Goal: Task Accomplishment & Management: Use online tool/utility

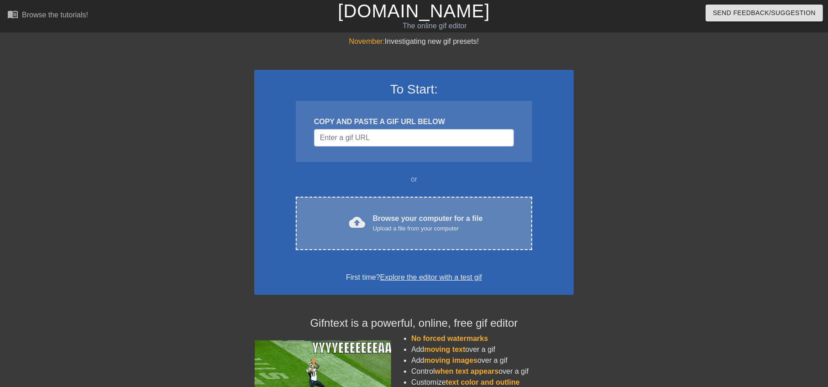
click at [408, 234] on div "cloud_upload Browse your computer for a file Upload a file from your computer C…" at bounding box center [414, 223] width 236 height 53
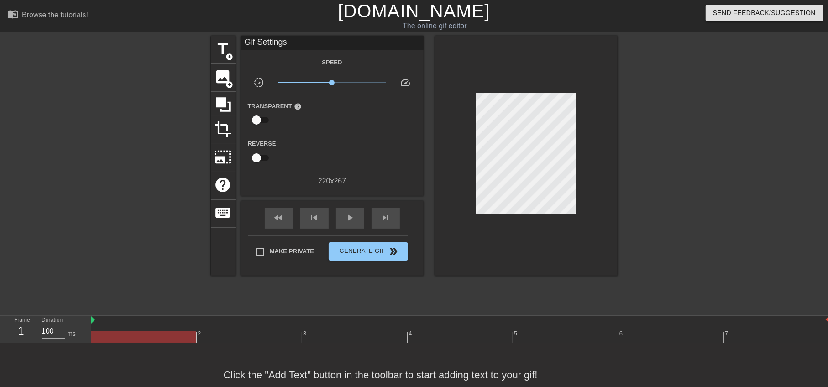
drag, startPoint x: 686, startPoint y: 205, endPoint x: 634, endPoint y: 201, distance: 51.7
click at [686, 205] on div at bounding box center [697, 173] width 137 height 274
click at [225, 44] on span "title" at bounding box center [223, 48] width 17 height 17
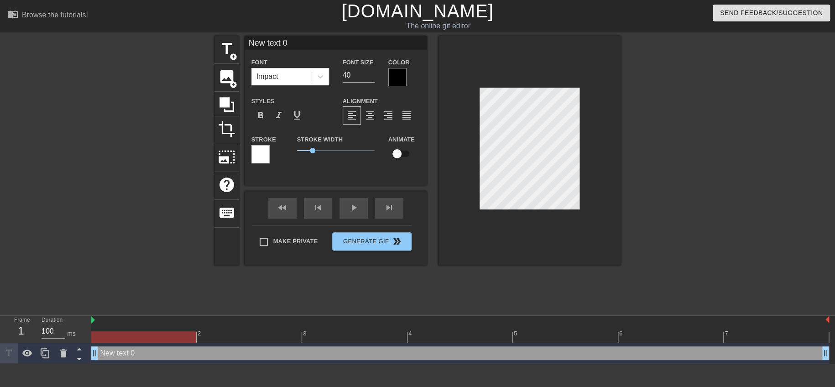
scroll to position [1, 1]
type input "ㄅ text 0"
type textarea "text 0"
type input "1 text 0"
type textarea "1 text 0"
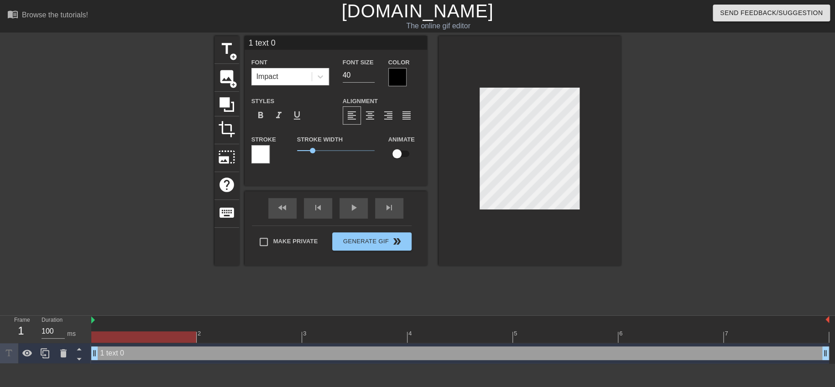
type input "15 text 0"
type textarea "15 text 0"
type input "15x text 0"
type textarea "15x text 0"
type input "15xㄉ text 0"
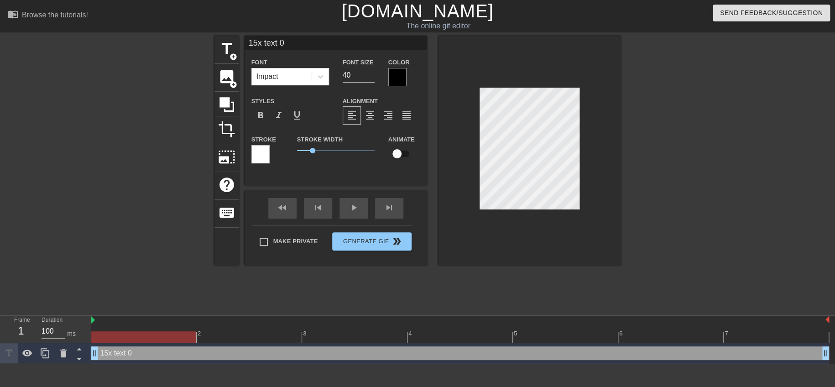
type textarea "15xㄉ text 0"
type input "15xㄉㄠ text 0"
type textarea "15xㄉㄠ text 0"
type input "15x倒 text 0"
type textarea "15x倒 text 0"
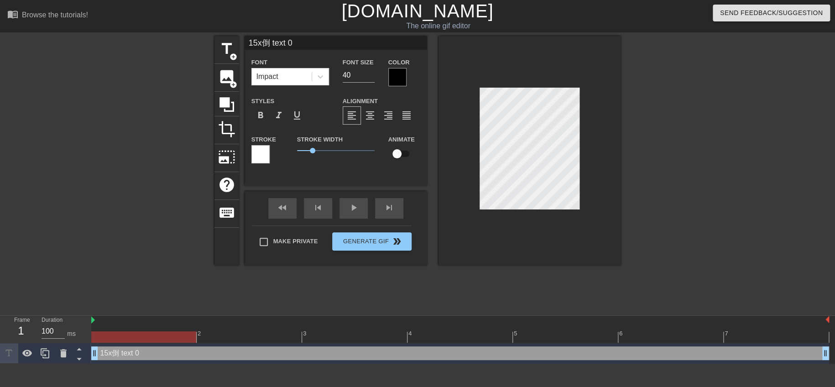
type input "15x倒ㄌ text 0"
type textarea "15x倒ㄌ text 0"
type input "15x倒ㄌㄜ text 0"
type textarea "15x倒ㄌㄜ text 0"
type input "15x倒了 text 0"
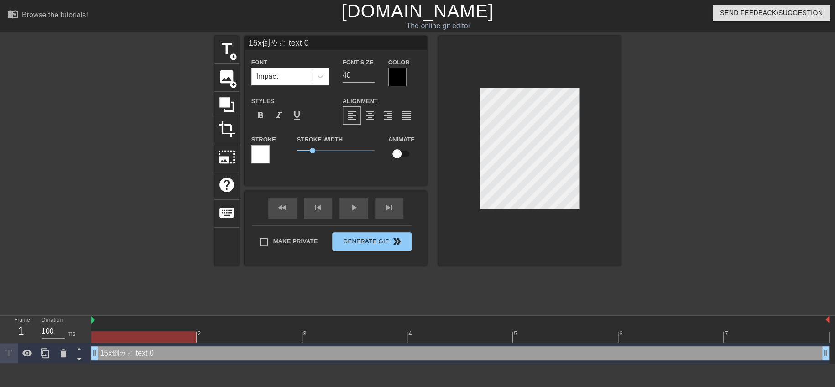
type textarea "15x倒了 text 0"
type input "15x倒 text 0"
type textarea "15x倒 text 0"
type input "15x text 0"
type textarea "15x text 0"
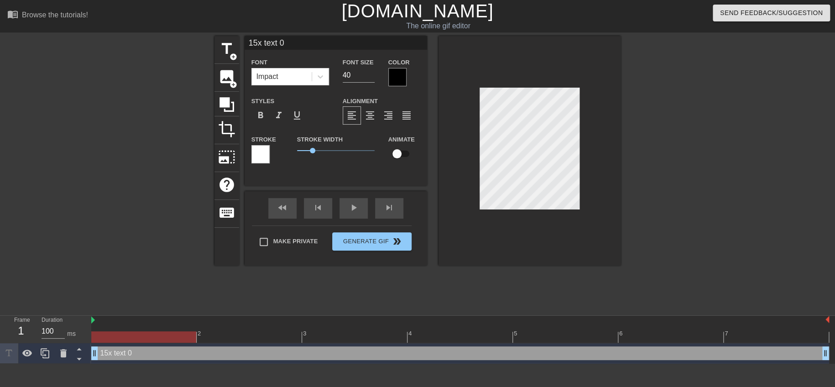
type input "15xㄉ text 0"
type textarea "15xㄉ text 0"
type input "15xㄉㄠ text 0"
type textarea "15xㄉㄠ text 0"
type input "15x到 text 0"
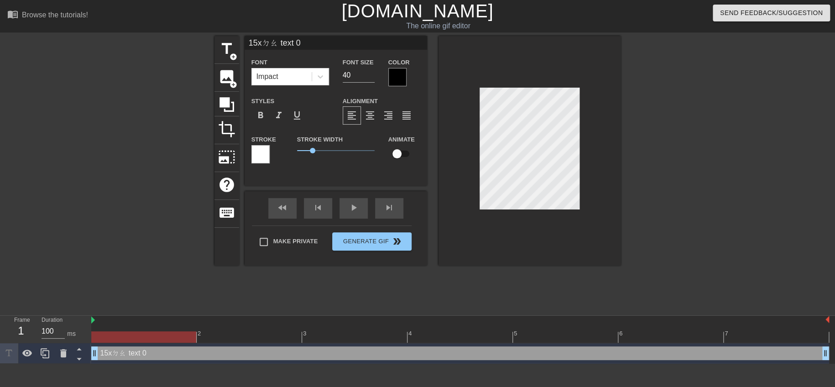
type textarea "15x到 text 0"
type input "15x到ㄌ text 0"
type textarea "15x到ㄌ text 0"
type input "15x到ㄌㄜ text 0"
type textarea "15x到ㄌㄜ text 0"
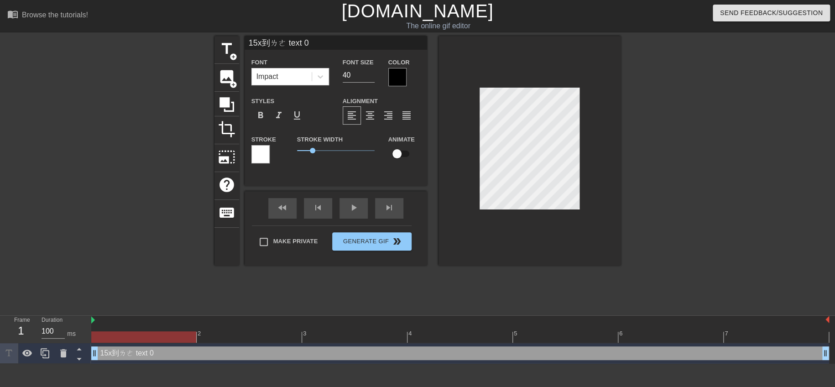
scroll to position [1, 2]
type input "15x到了 text 0"
type textarea "15x到了 text 0"
type input "15x到了text 0"
type textarea "15x到了text 0"
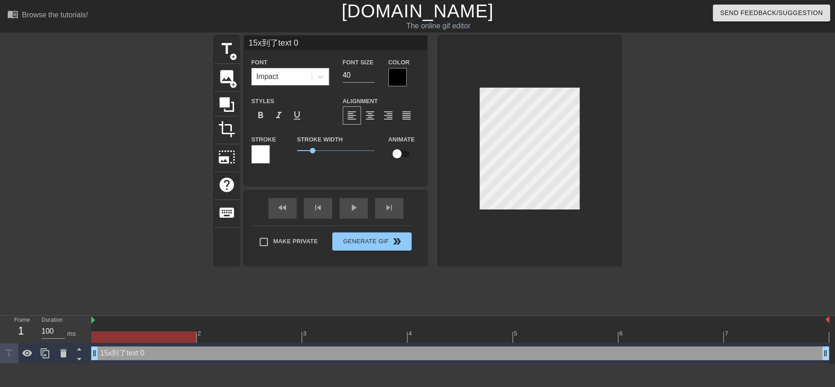
type input "15x到了ext 0"
type textarea "15x到了ext 0"
type input "15x到了xt 0"
type textarea "15x到了xt 0"
type input "15x到了t 0"
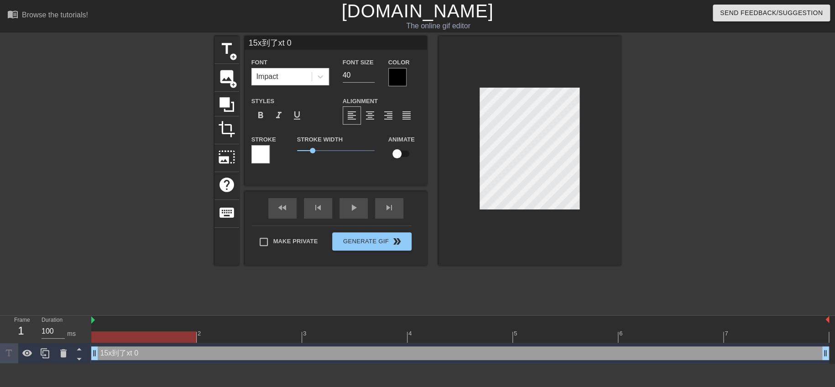
type textarea "15x到了t 0"
type input "15x到了 0"
type textarea "15x到了 0"
type input "15x到了0"
type textarea "15x到了0"
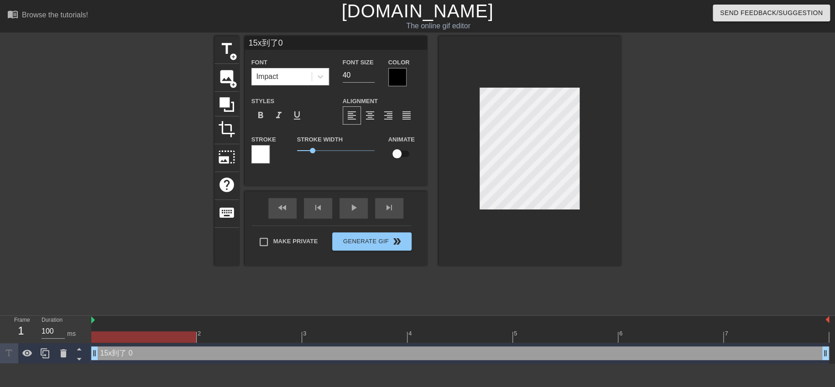
type input "15x到了"
type textarea "15x到了"
click at [397, 73] on div at bounding box center [397, 77] width 18 height 18
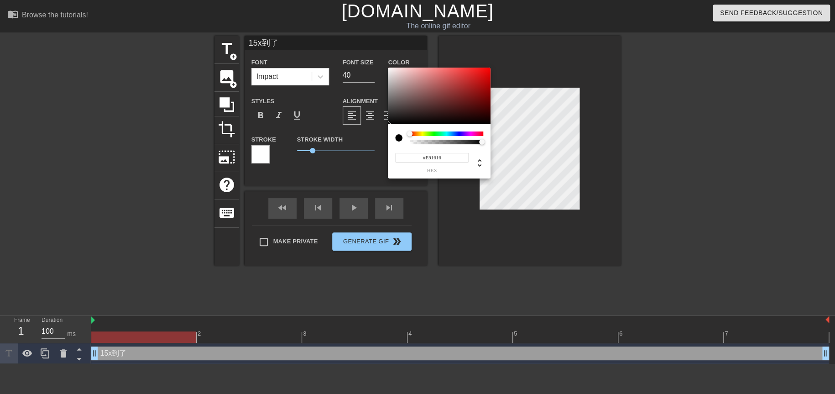
click at [481, 73] on div at bounding box center [439, 96] width 103 height 57
click at [487, 73] on div at bounding box center [439, 96] width 103 height 57
type input "#F10303"
drag, startPoint x: 484, startPoint y: 70, endPoint x: 489, endPoint y: 71, distance: 5.0
click at [489, 71] on div at bounding box center [489, 70] width 5 height 5
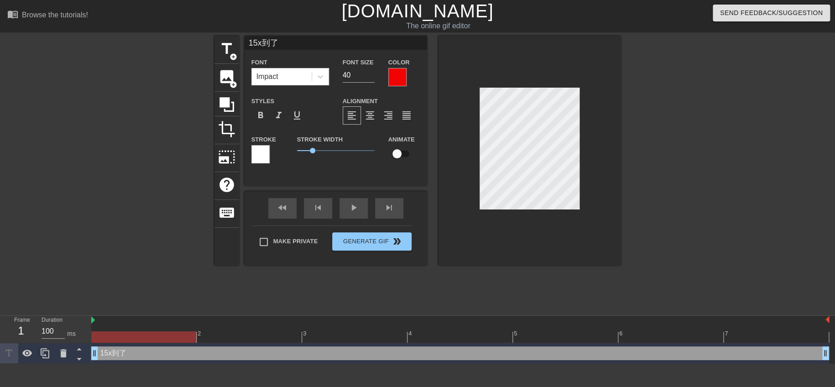
scroll to position [1, 1]
type input "15x到了"
type textarea "15x 到了"
click at [616, 173] on div at bounding box center [530, 151] width 183 height 230
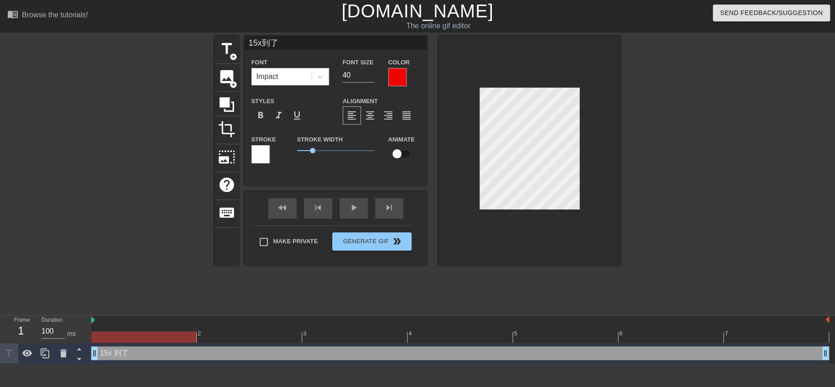
scroll to position [1, 0]
type textarea "15x到了"
type input "15x 到了"
type textarea "15x 到了"
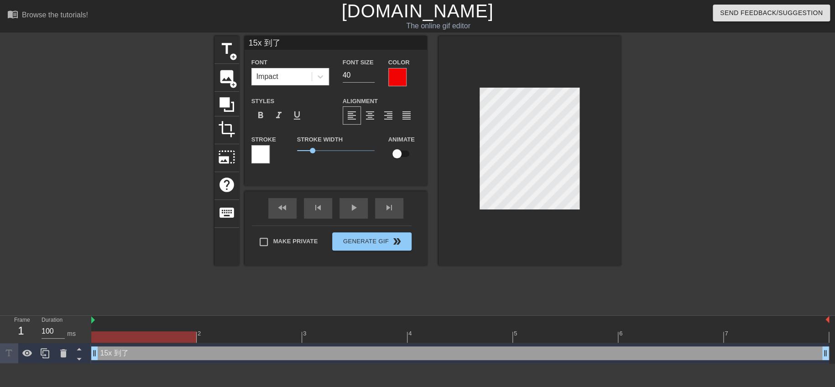
scroll to position [1, 2]
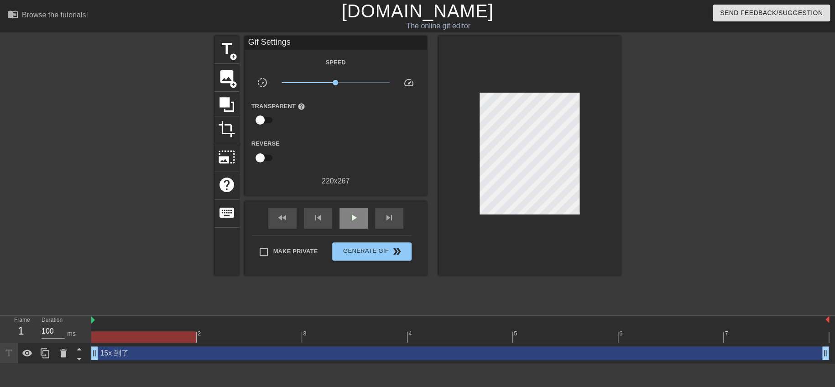
click at [351, 221] on span "play_arrow" at bounding box center [353, 217] width 11 height 11
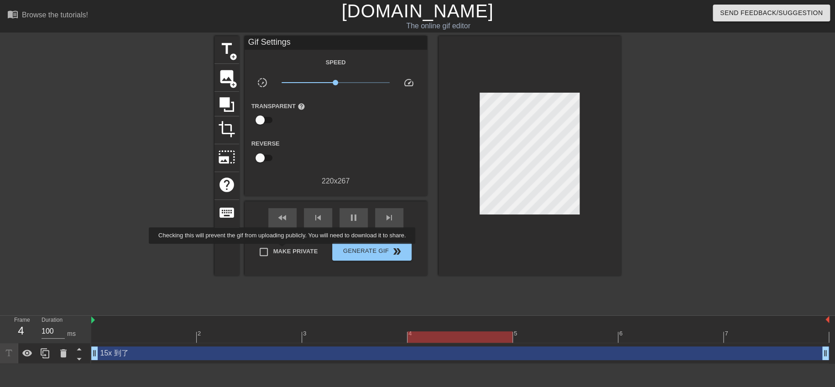
click at [284, 250] on span "Make Private" at bounding box center [295, 251] width 45 height 9
click at [273, 250] on input "Make Private" at bounding box center [263, 251] width 19 height 19
checkbox input "true"
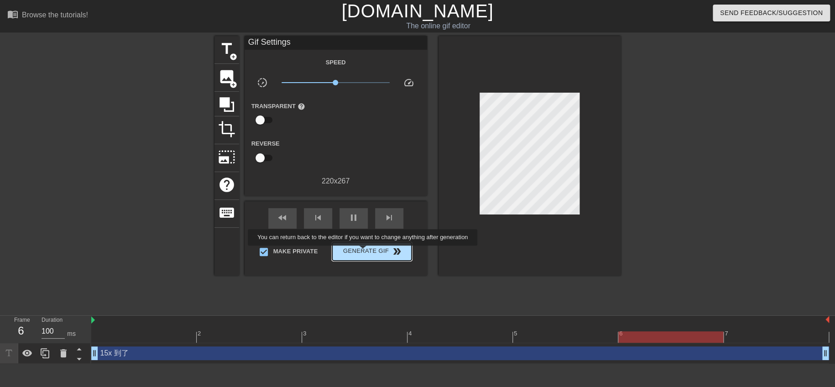
click at [364, 252] on span "Generate Gif double_arrow" at bounding box center [372, 251] width 72 height 11
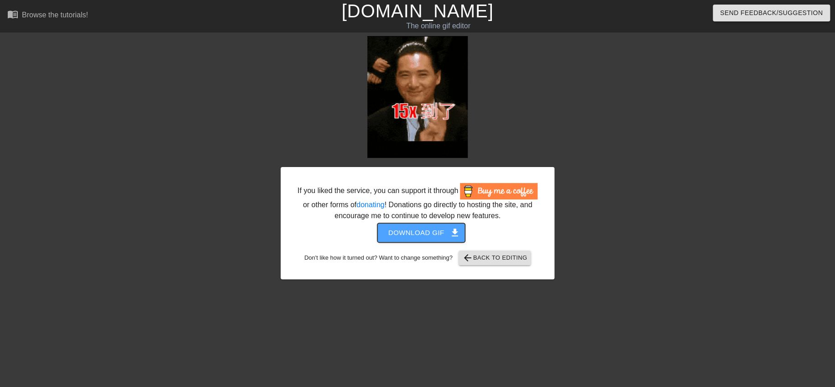
click at [402, 236] on span "Download gif get_app" at bounding box center [421, 233] width 66 height 12
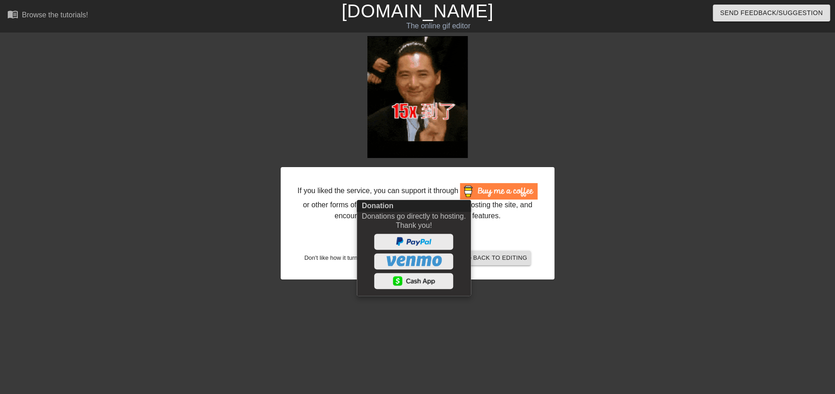
click at [220, 256] on div at bounding box center [417, 197] width 835 height 394
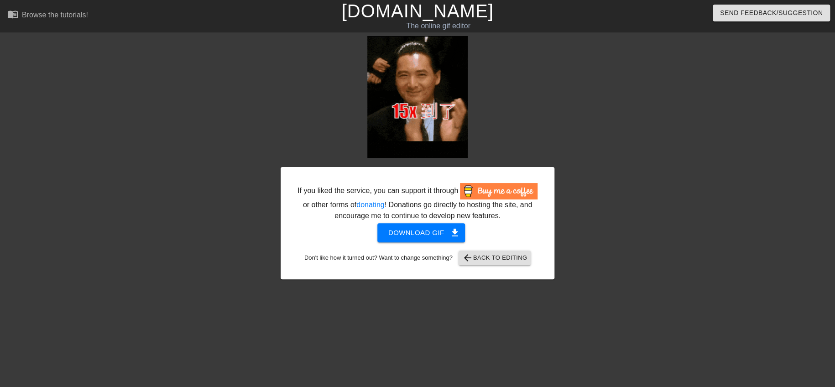
click at [519, 267] on div "If you liked the service, you can support it through or other forms of donating…" at bounding box center [418, 223] width 274 height 112
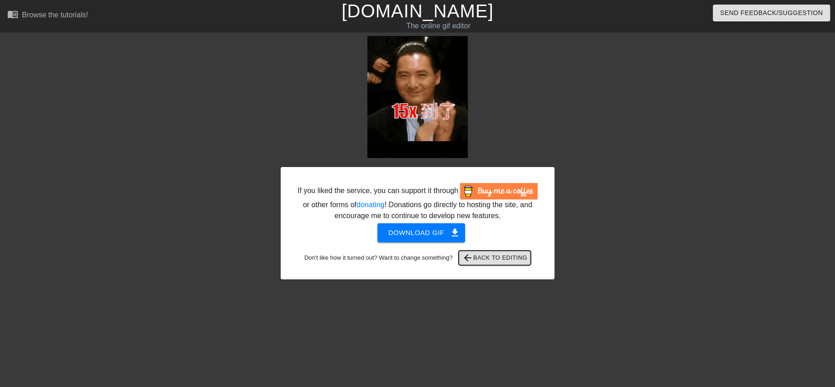
click at [516, 262] on span "arrow_back Back to Editing" at bounding box center [494, 257] width 65 height 11
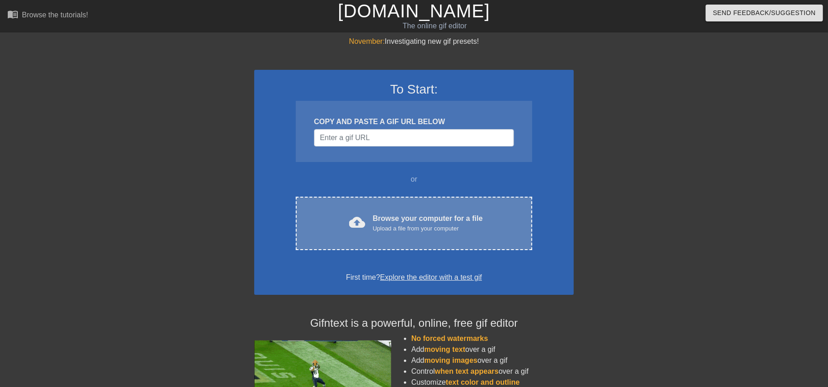
click at [384, 212] on div "cloud_upload Browse your computer for a file Upload a file from your computer C…" at bounding box center [414, 223] width 236 height 53
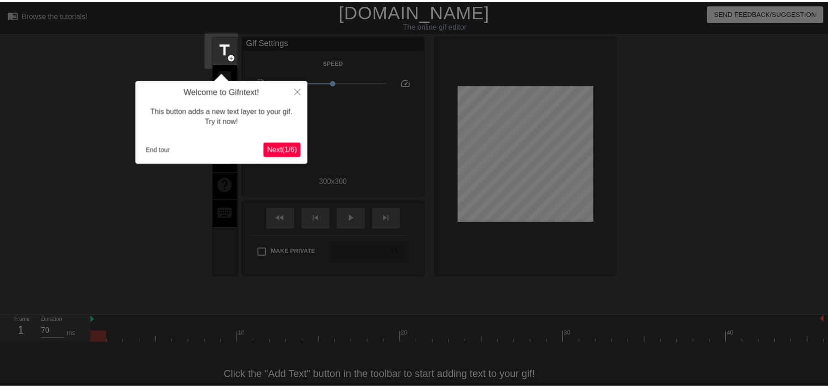
scroll to position [22, 0]
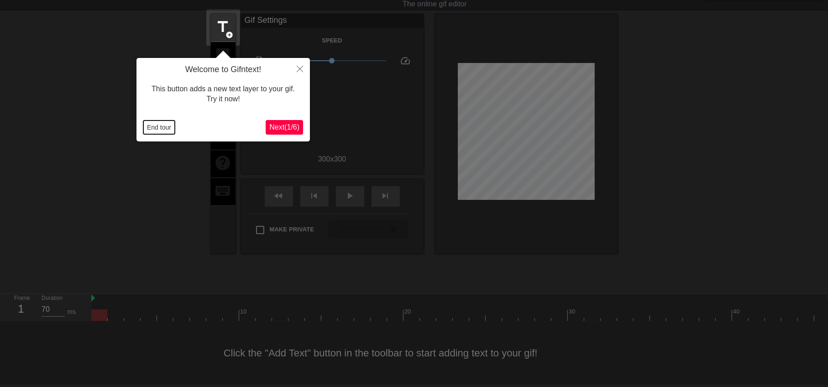
click at [162, 127] on button "End tour" at bounding box center [158, 128] width 31 height 14
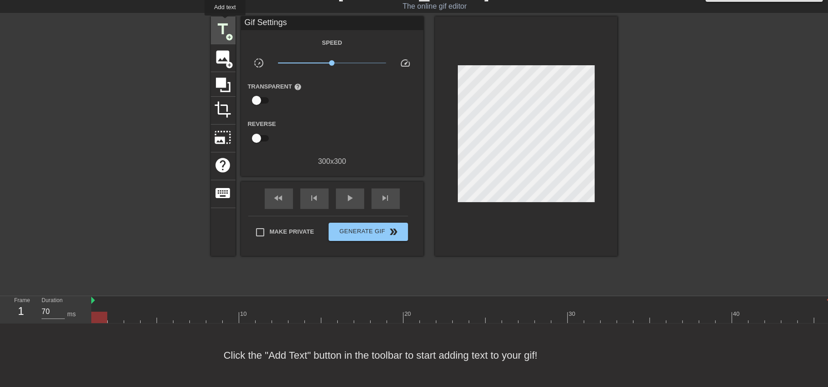
click at [225, 22] on span "title" at bounding box center [223, 29] width 17 height 17
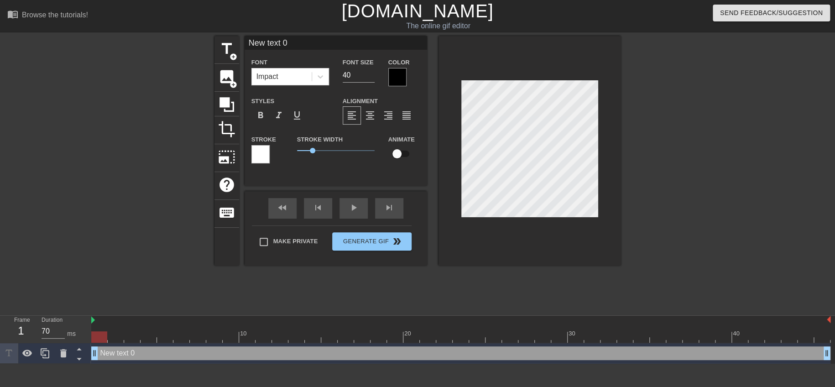
scroll to position [1, 1]
type input "ㄅ text 0"
type textarea "text 0"
type input "0 text 0"
type textarea "0 text 0"
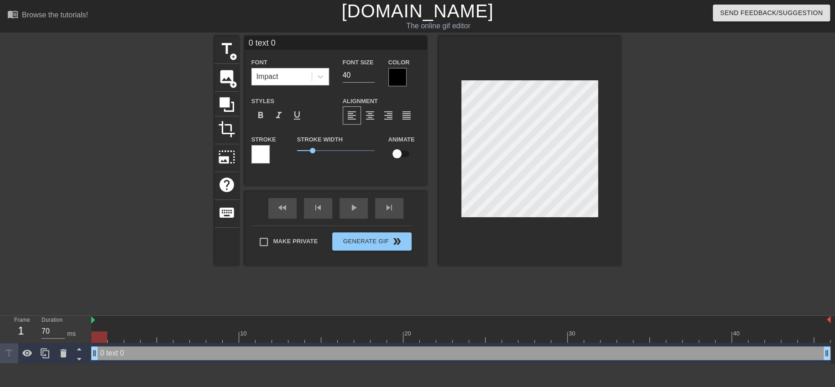
type input "04 text 0"
type textarea "04x text 0"
type input "04xㄧ text 0"
type textarea "04xㄧ text 0"
type input "04xㄧㄝ text 0"
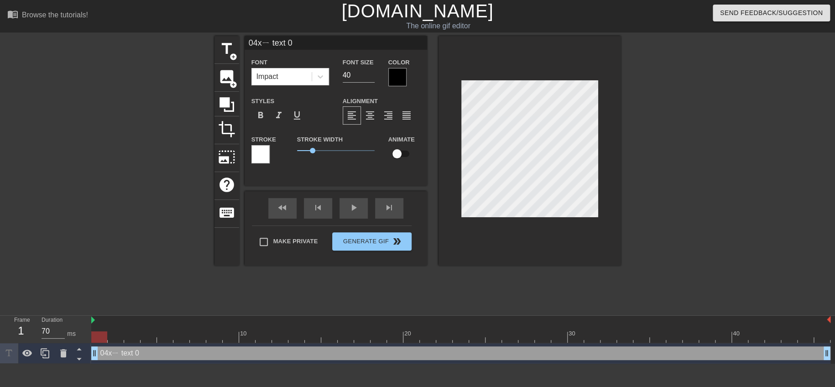
type textarea "04xㄧㄝ text 0"
type input "04x也 text 0"
type textarea "04x也 text 0"
type input "04x也ㄌ text 0"
type textarea "04x也ㄌ text 0"
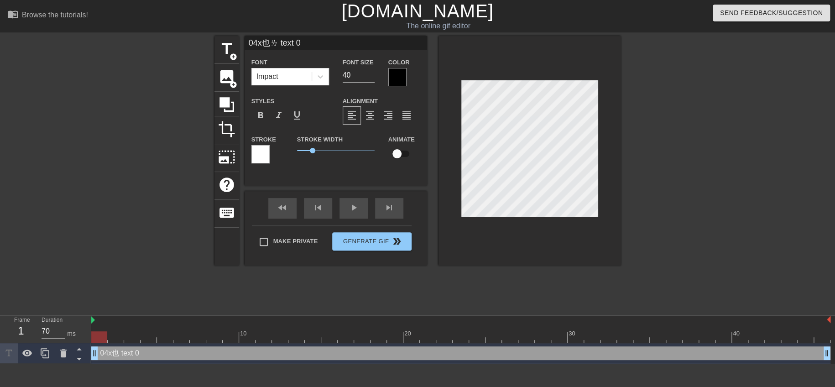
type input "04x也ㄌㄞ text 0"
type textarea "04x也ㄌㄞ text 0"
type input "04x也來 text 0"
type textarea "04x也來 text 0"
type input "04x也來ㄅ text 0"
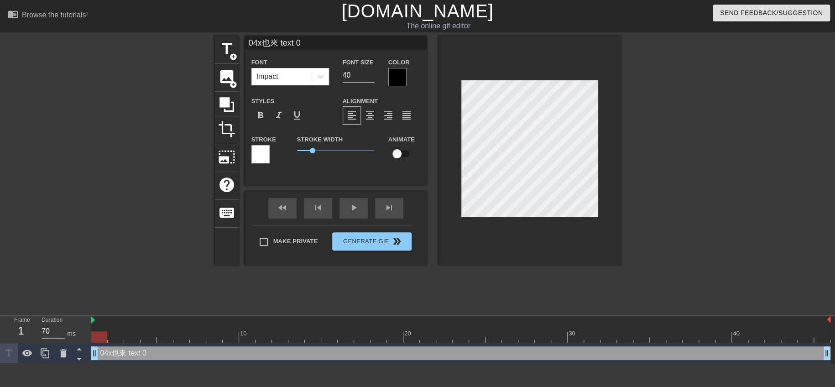
type textarea "04x也來ㄅ text 0"
type input "04x也來ㄅㄚ text 0"
type textarea "04x也來ㄅㄚ text 0"
type input "04x也來吧 text 0"
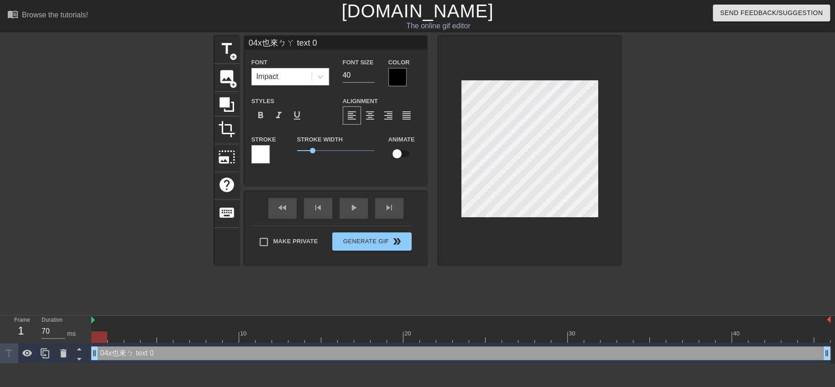
type textarea "04x也來吧 text 0"
type input "04x也來吧 text 0"
type textarea "04x也來吧 text 0"
click at [664, 154] on div "title add_circle image add_circle crop photo_size_select_large help keyboard 04…" at bounding box center [417, 173] width 835 height 274
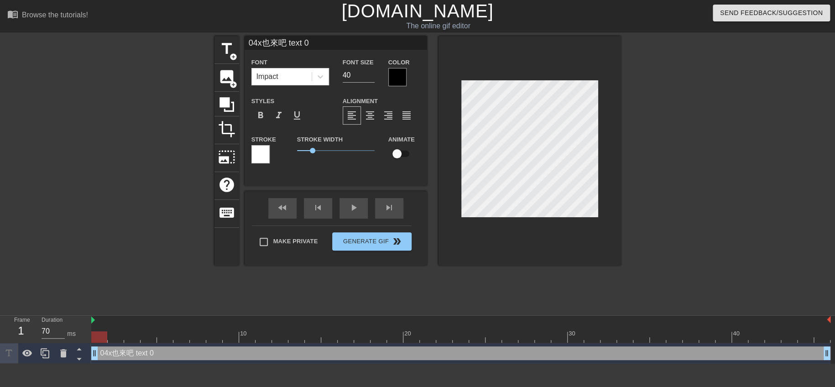
type input "04x也來吧"
type textarea "04x也來吧"
click at [402, 69] on div at bounding box center [397, 77] width 18 height 18
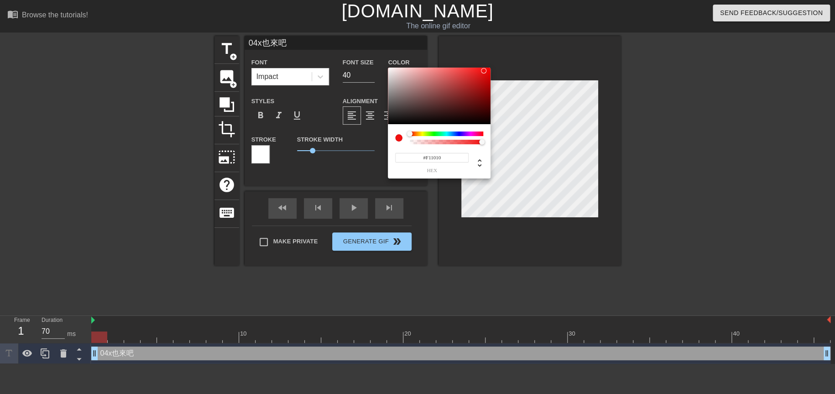
type input "#F31010"
click at [484, 70] on div at bounding box center [439, 96] width 103 height 57
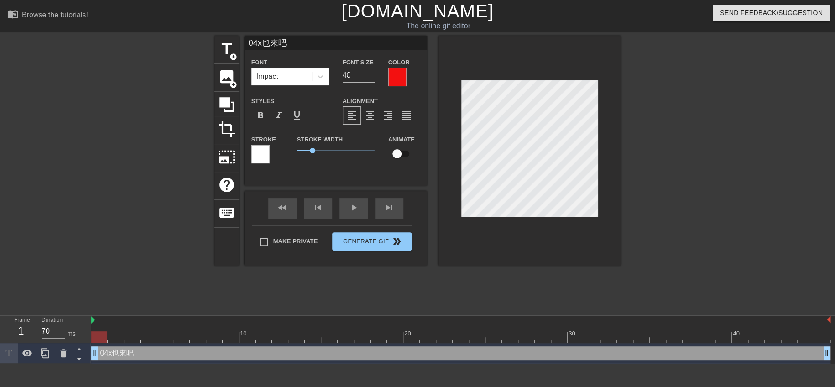
click at [399, 66] on label "Color" at bounding box center [398, 62] width 21 height 9
click at [398, 73] on div at bounding box center [397, 77] width 18 height 18
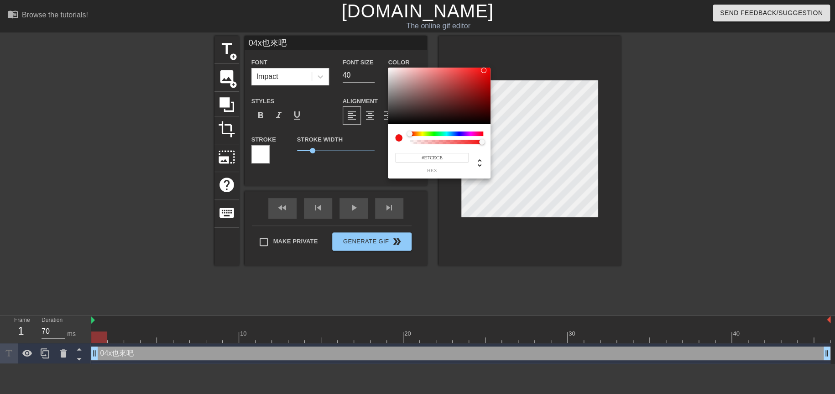
click at [398, 73] on div at bounding box center [439, 96] width 103 height 57
type input "#F11414"
click at [482, 71] on div at bounding box center [439, 96] width 103 height 57
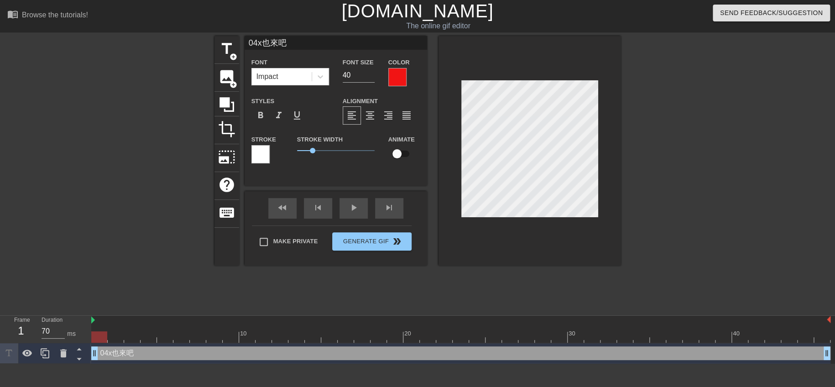
scroll to position [1, 1]
click at [402, 79] on div at bounding box center [397, 77] width 18 height 18
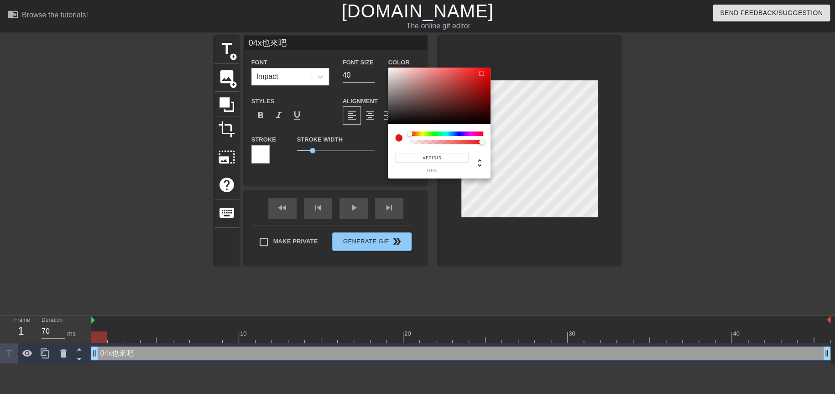
click at [482, 73] on div at bounding box center [439, 96] width 103 height 57
type input "#DF0C0C"
click at [485, 75] on div at bounding box center [487, 77] width 5 height 5
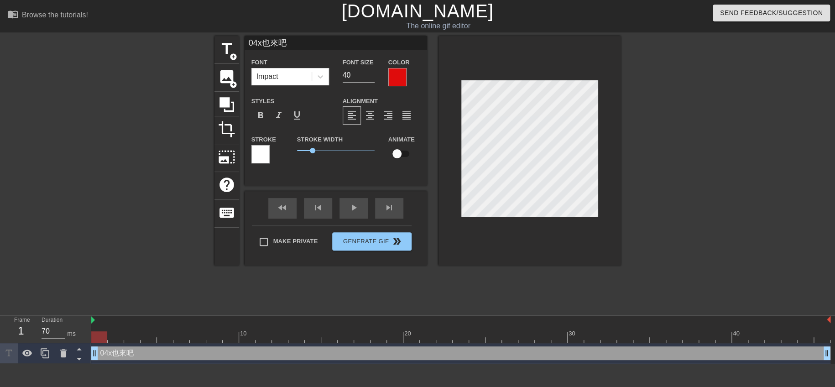
scroll to position [1, 1]
drag, startPoint x: 491, startPoint y: 201, endPoint x: 600, endPoint y: 152, distance: 119.1
click at [600, 152] on div at bounding box center [530, 151] width 183 height 230
click at [643, 157] on div "title add_circle image add_circle crop photo_size_select_large help keyboard 04…" at bounding box center [417, 173] width 835 height 274
type input "0"
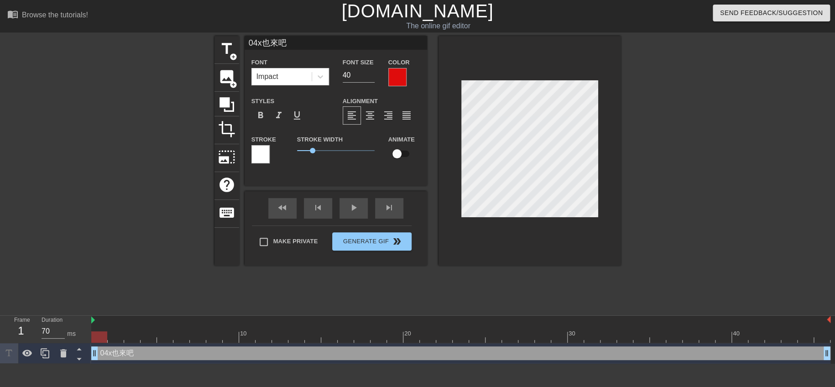
type textarea "0"
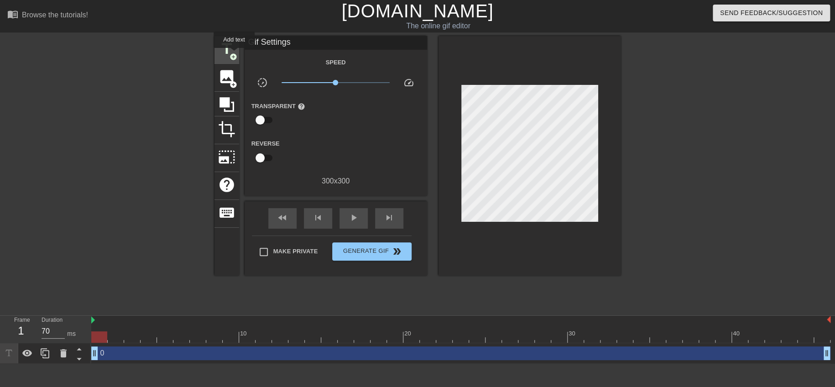
click at [233, 53] on span "add_circle" at bounding box center [234, 57] width 8 height 8
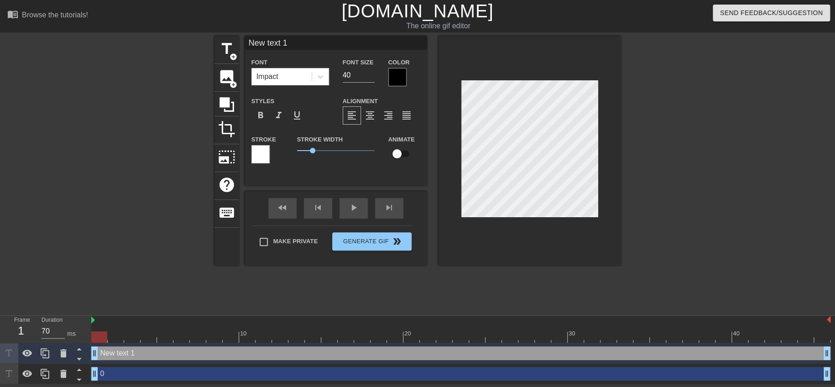
click at [395, 71] on div at bounding box center [397, 77] width 18 height 18
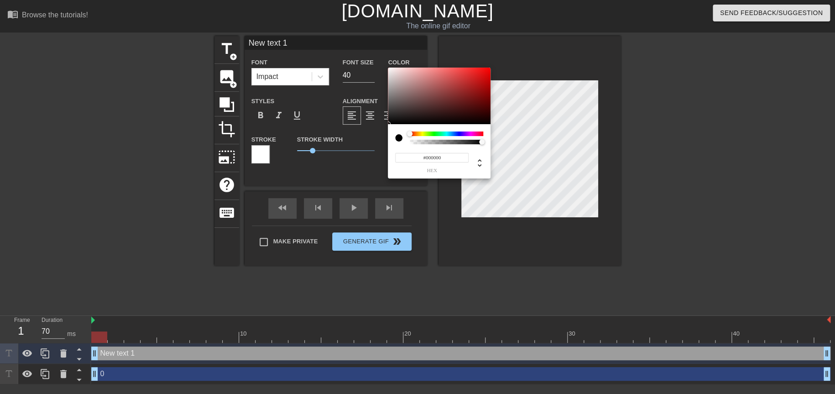
type input "#F91010"
click at [484, 69] on div at bounding box center [439, 96] width 103 height 57
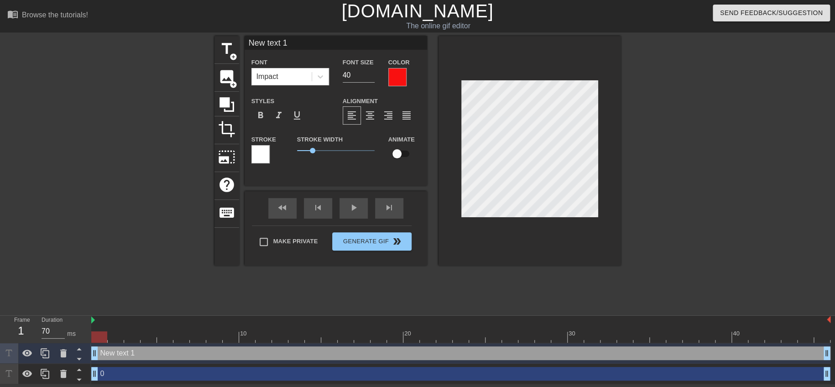
paste textarea "4x也來吧"
type input "4x也來吧 text 1"
type textarea "4x也來吧 text 1"
click at [400, 68] on div at bounding box center [397, 77] width 18 height 18
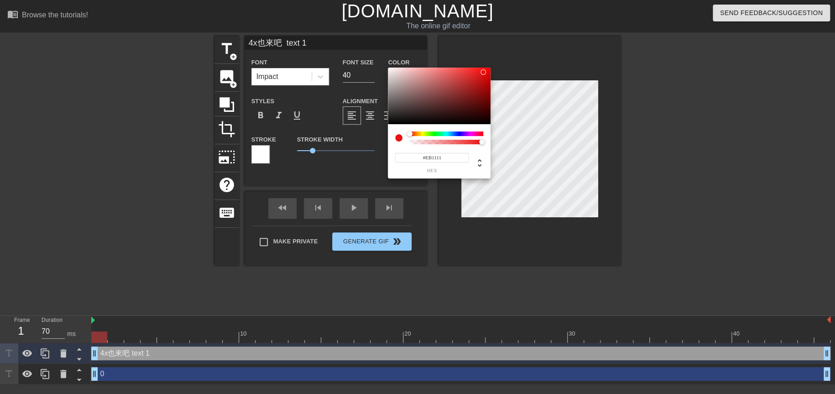
click at [483, 72] on div at bounding box center [439, 96] width 103 height 57
type input "#DF0E0E"
click at [484, 75] on div at bounding box center [485, 74] width 5 height 5
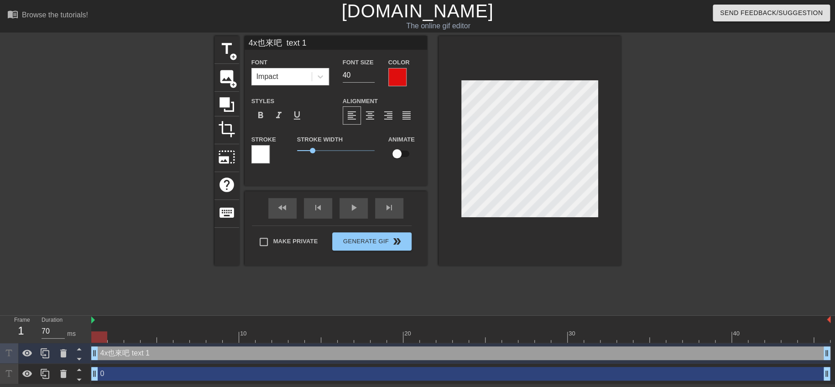
scroll to position [1, 1]
type input "text 1"
type textarea "text 1"
paste textarea "4x也來吧"
type input "te4x也來吧xt 1"
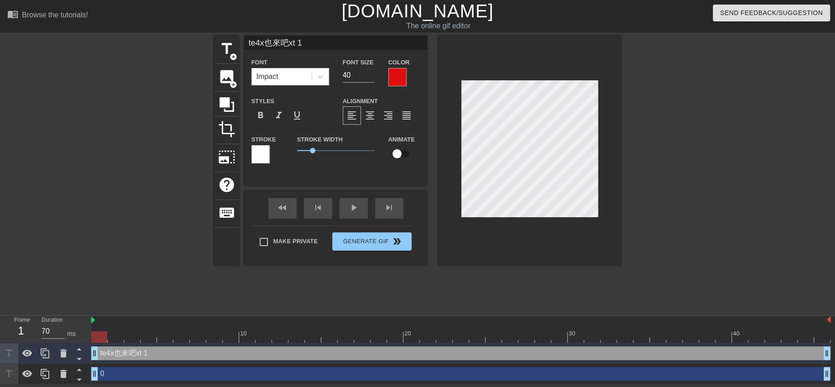
scroll to position [1, 3]
type textarea "te4x也來吧xt 1"
click at [402, 71] on div at bounding box center [397, 77] width 18 height 18
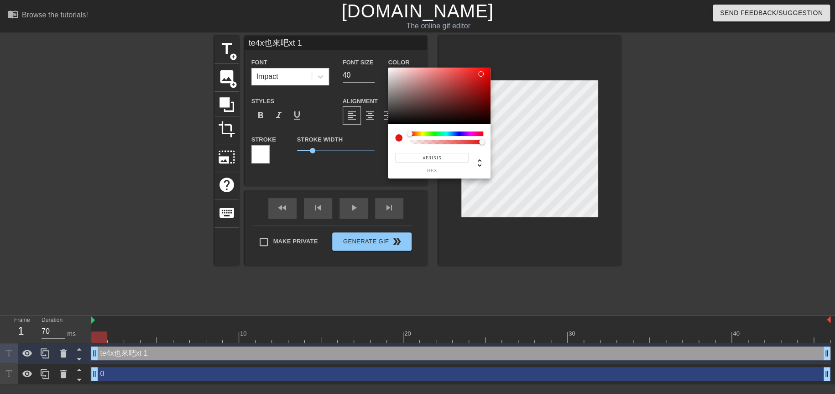
click at [481, 74] on div at bounding box center [480, 73] width 5 height 5
click at [477, 87] on div at bounding box center [439, 96] width 103 height 57
type input "#AB1717"
click at [477, 86] on div at bounding box center [476, 86] width 5 height 5
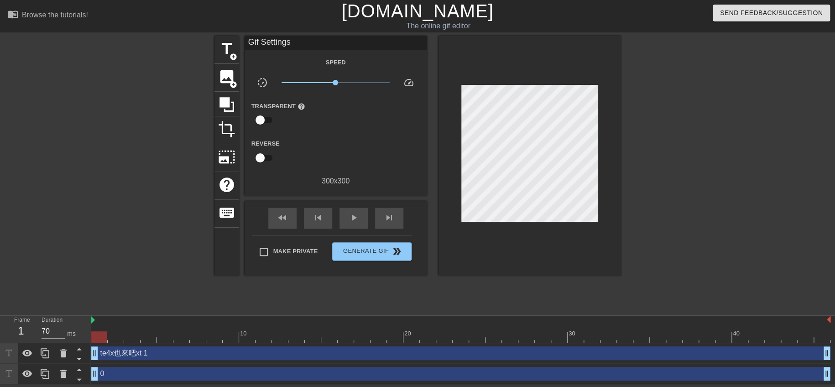
click at [648, 189] on div at bounding box center [700, 173] width 137 height 274
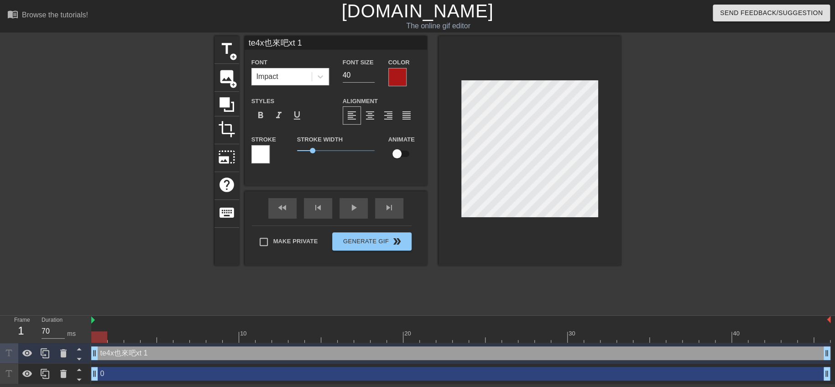
type input "te4x來吧xt 1"
type textarea "te4x來吧xt 1"
type input "te4來吧xt 1"
type textarea "te4來吧xt 1"
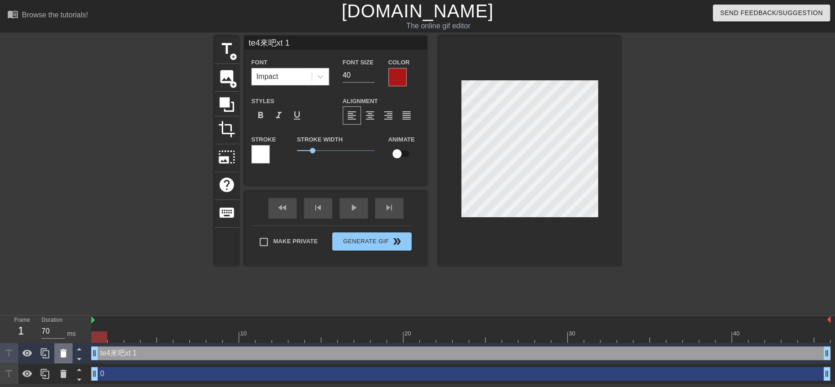
click at [71, 354] on div at bounding box center [63, 353] width 18 height 20
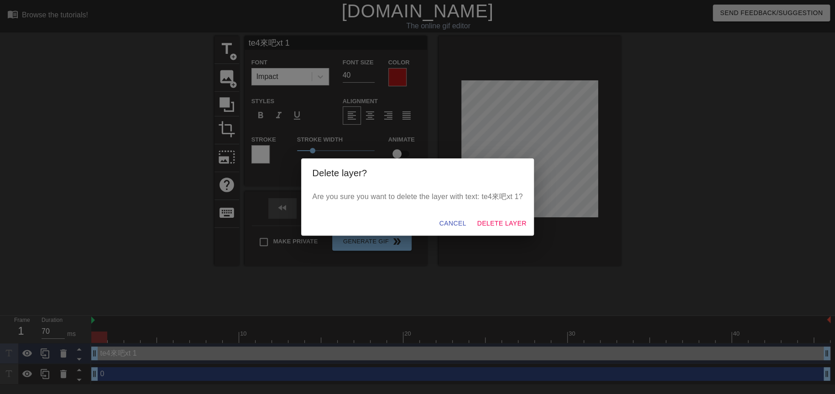
click at [67, 370] on div "Delete layer? Are you sure you want to delete the layer with text: te4來吧xt 1? C…" at bounding box center [417, 197] width 835 height 394
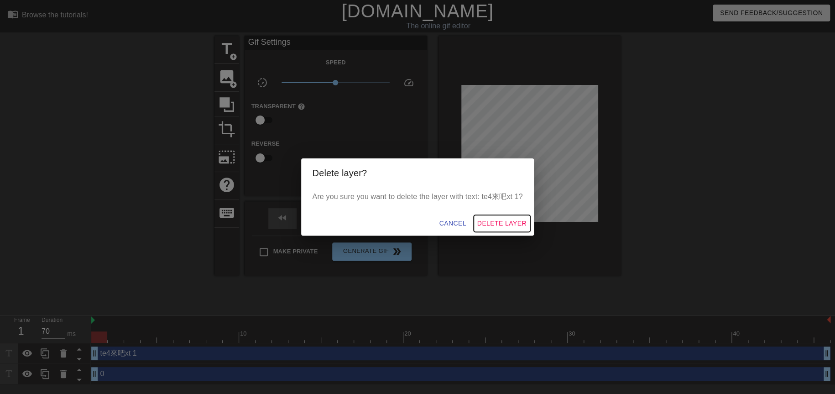
click at [492, 217] on button "Delete Layer" at bounding box center [502, 223] width 57 height 17
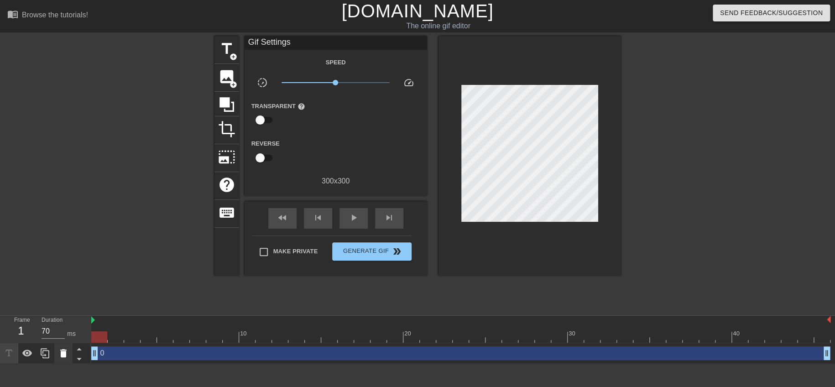
click at [64, 354] on icon at bounding box center [63, 353] width 6 height 8
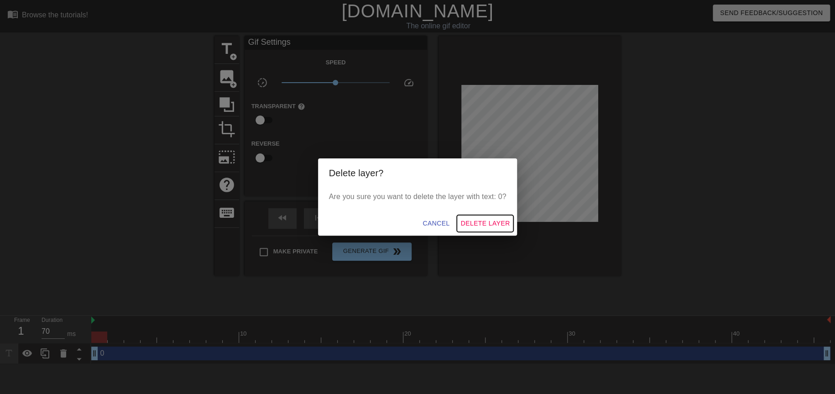
click at [495, 228] on span "Delete Layer" at bounding box center [485, 223] width 49 height 11
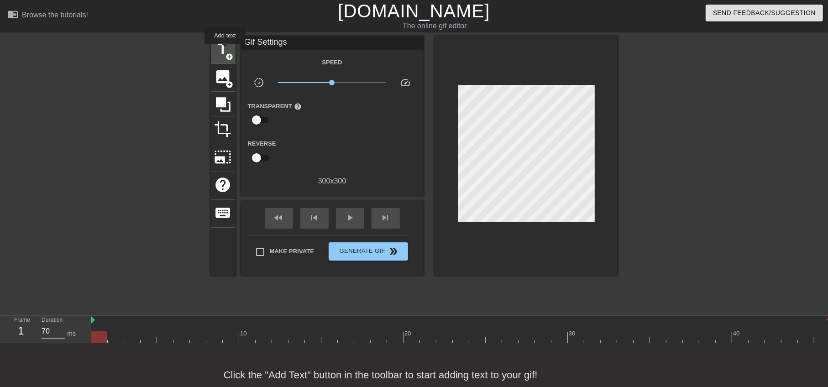
drag, startPoint x: 225, startPoint y: 50, endPoint x: 233, endPoint y: 52, distance: 8.0
click at [225, 50] on span "title" at bounding box center [223, 48] width 17 height 17
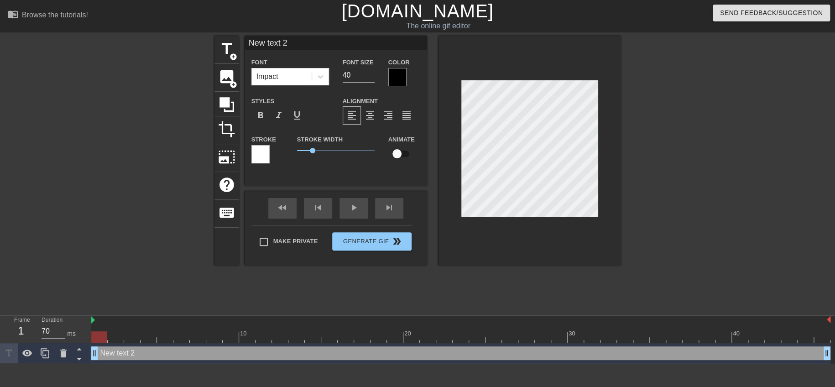
scroll to position [1, 0]
click at [403, 70] on div at bounding box center [397, 77] width 18 height 18
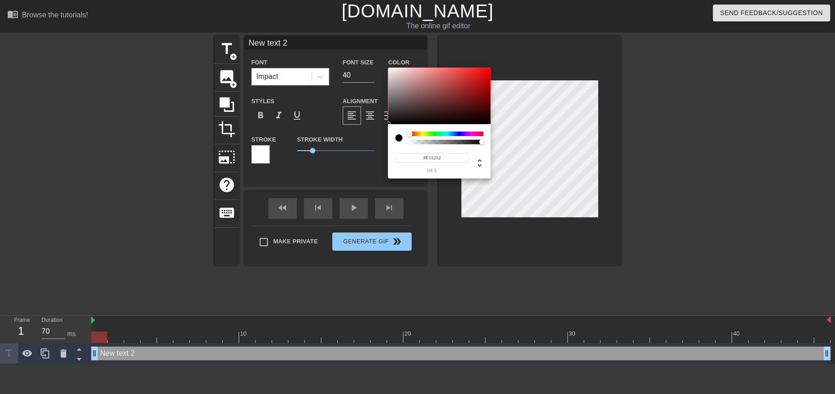
type input "#F31313"
click at [483, 70] on div at bounding box center [439, 96] width 103 height 57
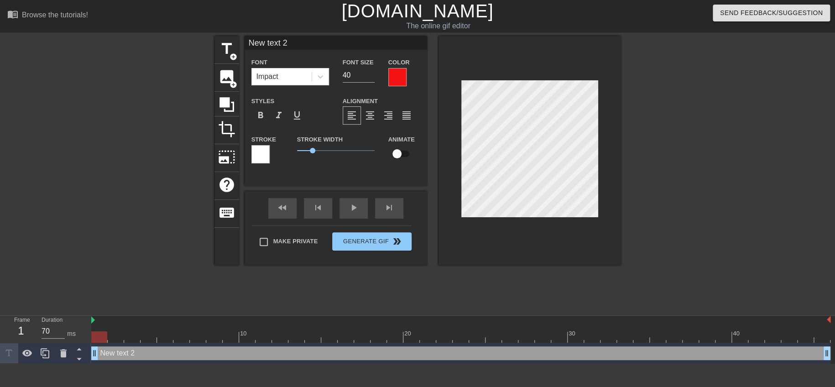
type textarea "045也來吧 text 2"
type input "045也來吧 text 2"
drag, startPoint x: 526, startPoint y: 147, endPoint x: 639, endPoint y: 157, distance: 113.2
click at [636, 156] on div "title add_circle image add_circle crop photo_size_select_large help keyboard 04…" at bounding box center [417, 173] width 835 height 274
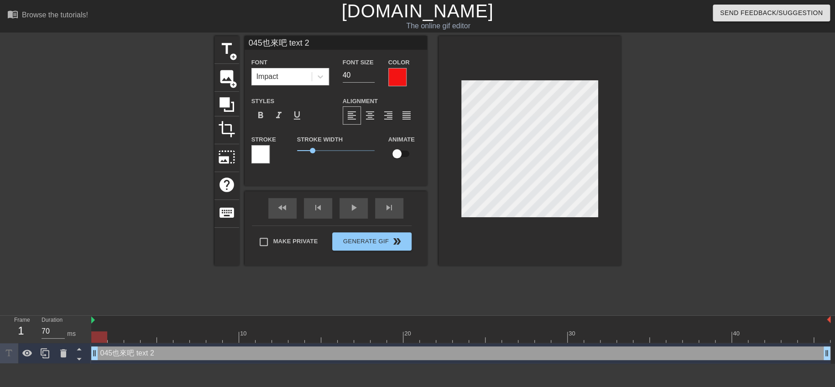
type textarea "045也來吧"
type input "045也來吧"
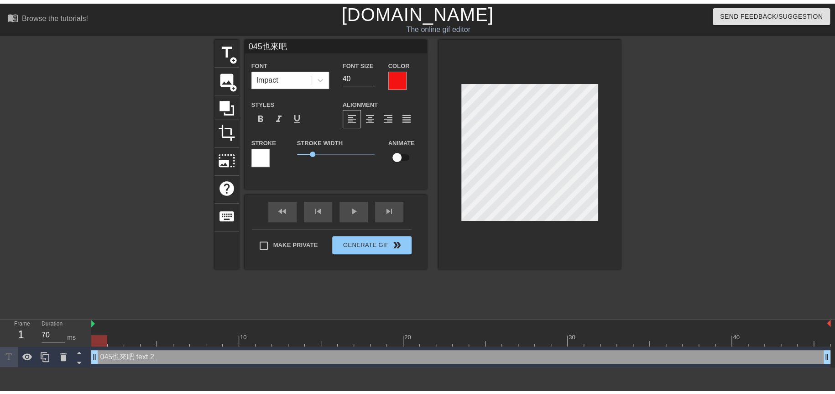
scroll to position [1, 2]
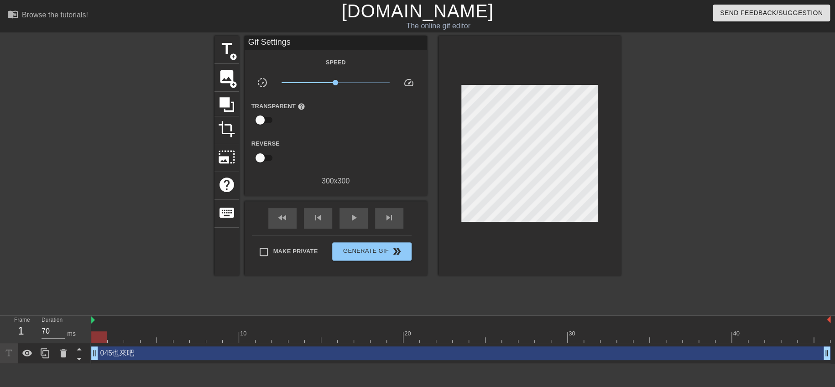
click at [651, 177] on div at bounding box center [700, 173] width 137 height 274
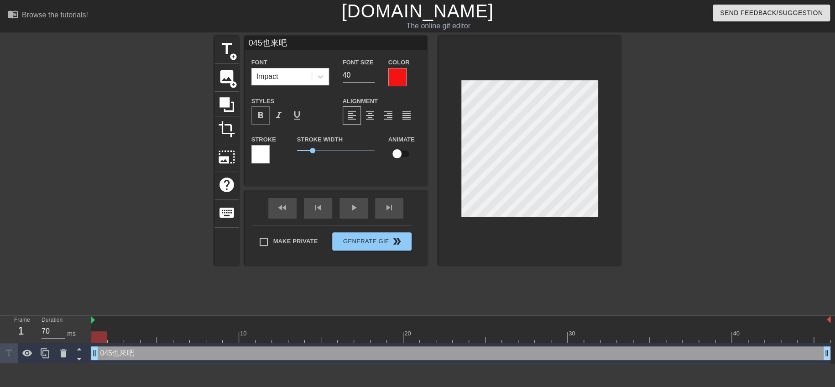
click at [260, 111] on span "format_bold" at bounding box center [260, 115] width 11 height 11
click at [354, 209] on div "play_arrow" at bounding box center [354, 208] width 28 height 21
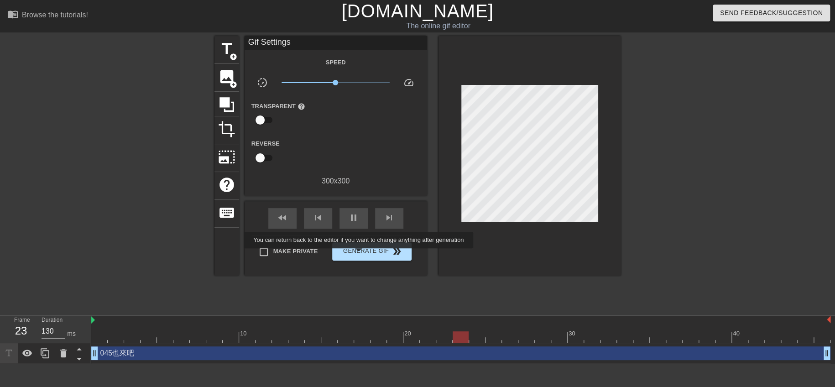
type input "70"
click at [301, 252] on span "Make Private" at bounding box center [295, 251] width 45 height 9
click at [273, 252] on input "Make Private" at bounding box center [263, 251] width 19 height 19
checkbox input "true"
click at [364, 251] on span "Generate Gif double_arrow" at bounding box center [372, 251] width 72 height 11
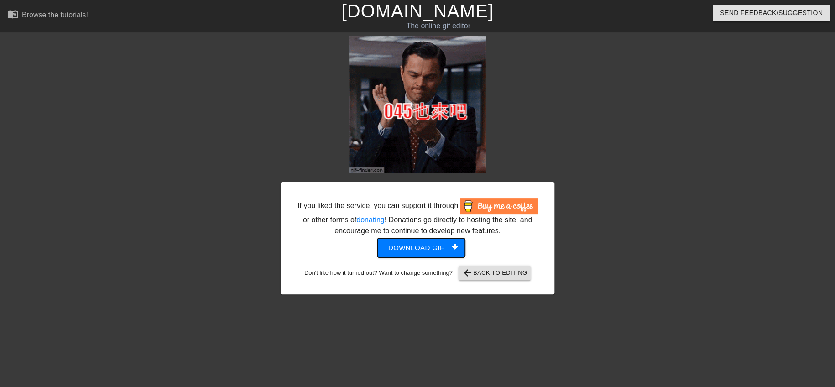
click at [420, 249] on span "Download gif get_app" at bounding box center [421, 248] width 66 height 12
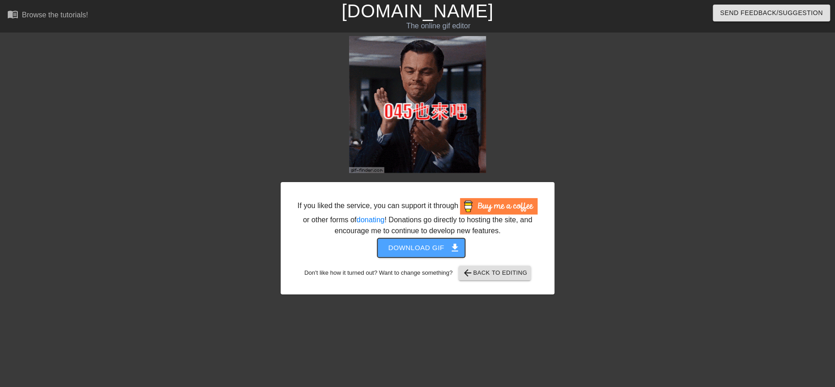
click at [414, 248] on span "Download gif get_app" at bounding box center [421, 248] width 66 height 12
